Goal: Task Accomplishment & Management: Manage account settings

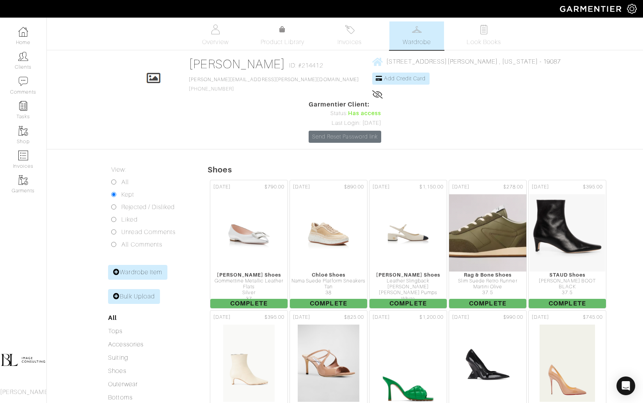
scroll to position [3788, 0]
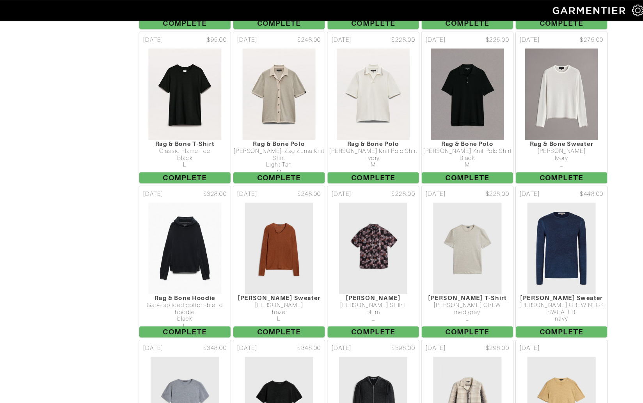
scroll to position [143, 0]
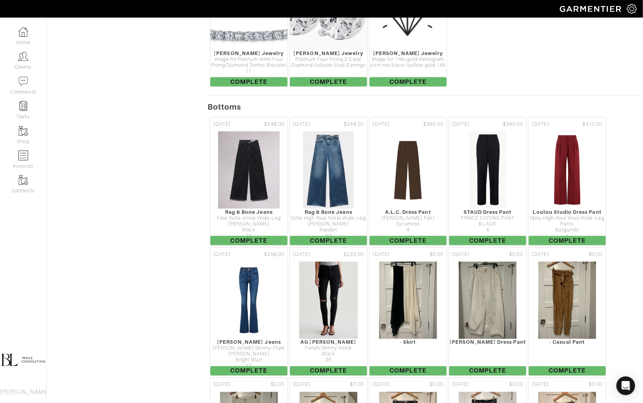
scroll to position [4193, 0]
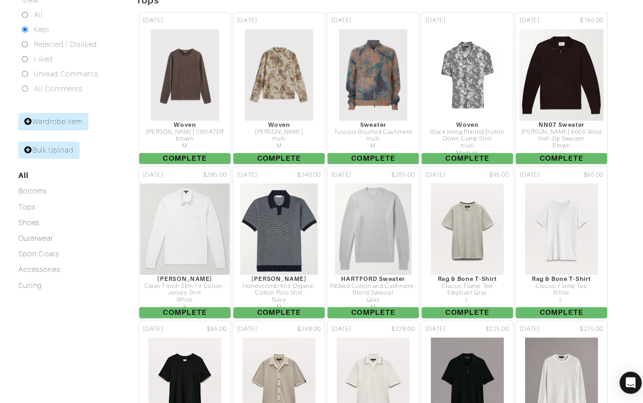
scroll to position [108, 0]
